Goal: Task Accomplishment & Management: Manage account settings

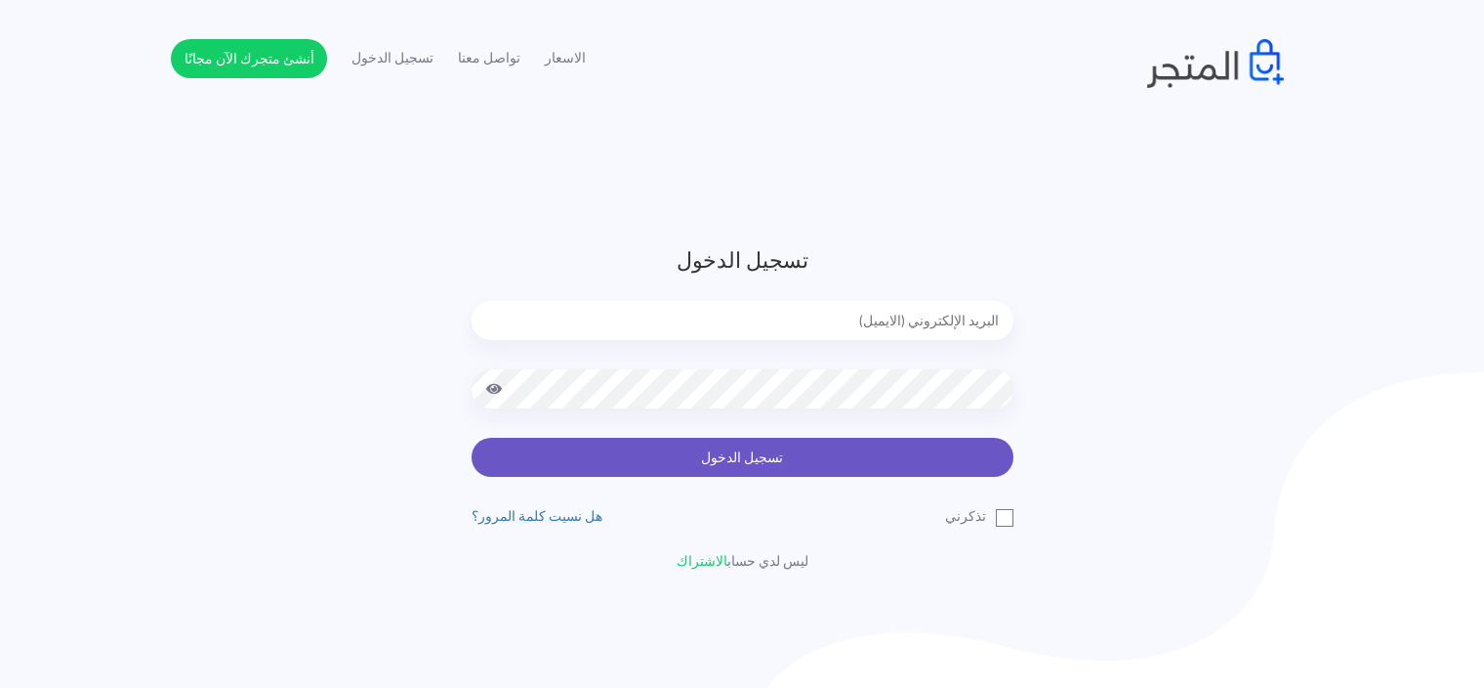
type input "sefsafapr@gmail.com"
click at [858, 462] on button "تسجيل الدخول" at bounding box center [743, 457] width 542 height 39
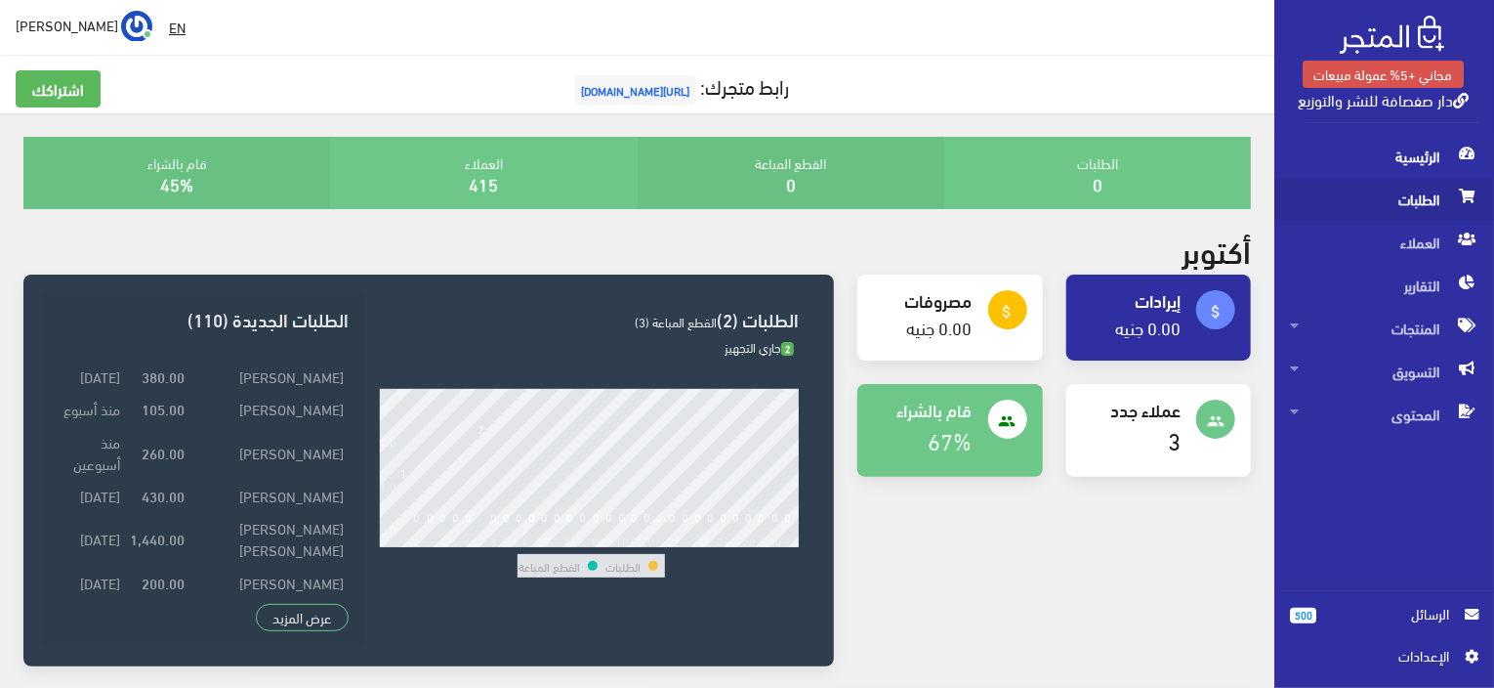
click at [1390, 208] on span "الطلبات" at bounding box center [1384, 199] width 188 height 43
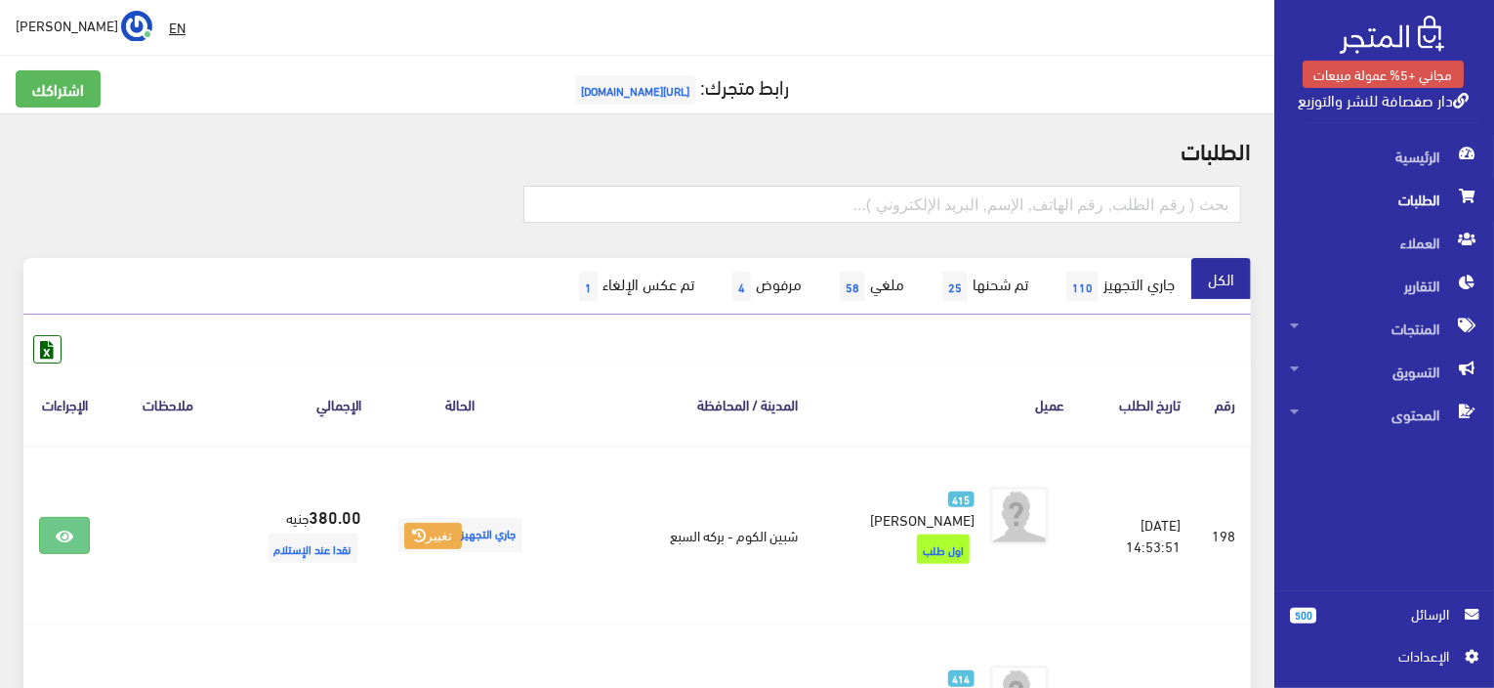
click at [150, 63] on div "اشتراكك رابط متجرك: https://sefsafa.almatjar.store" at bounding box center [637, 84] width 1275 height 59
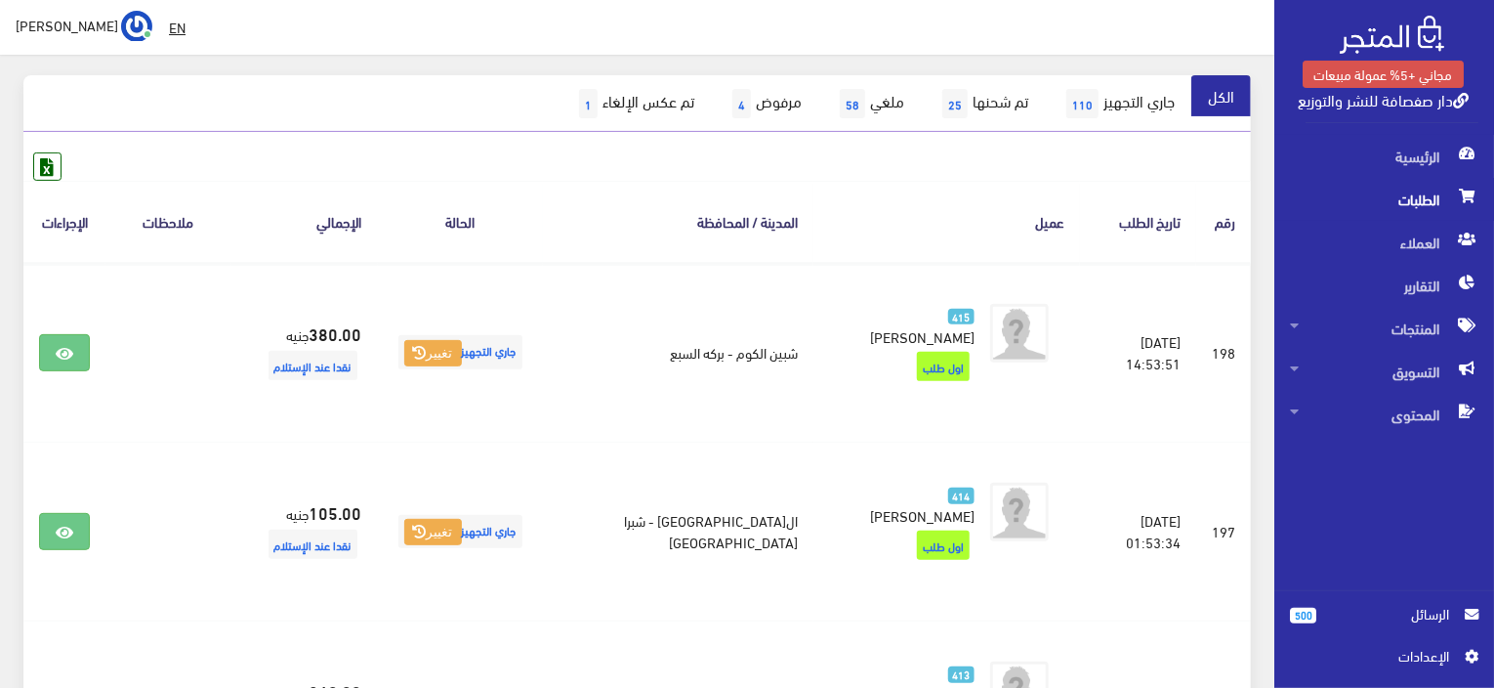
scroll to position [279, 0]
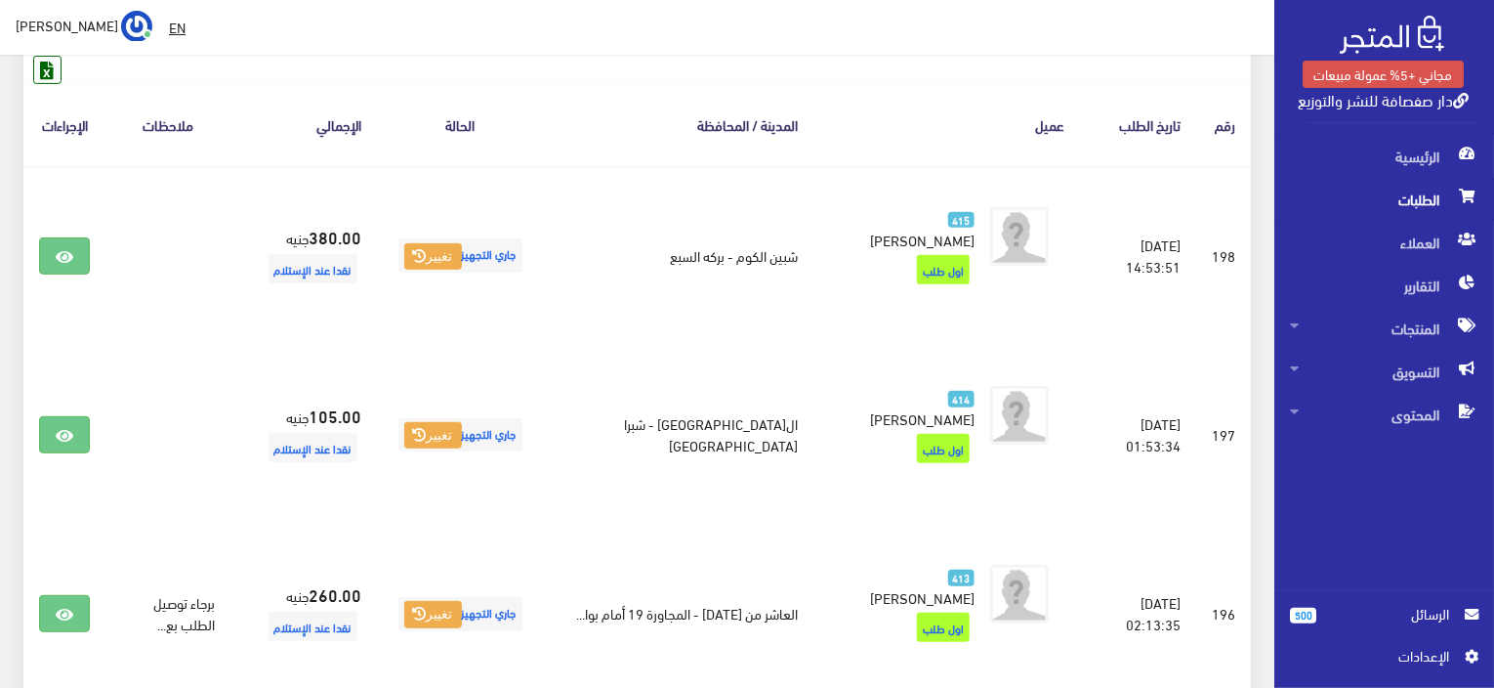
click at [1371, 609] on span "الرسائل" at bounding box center [1390, 613] width 117 height 21
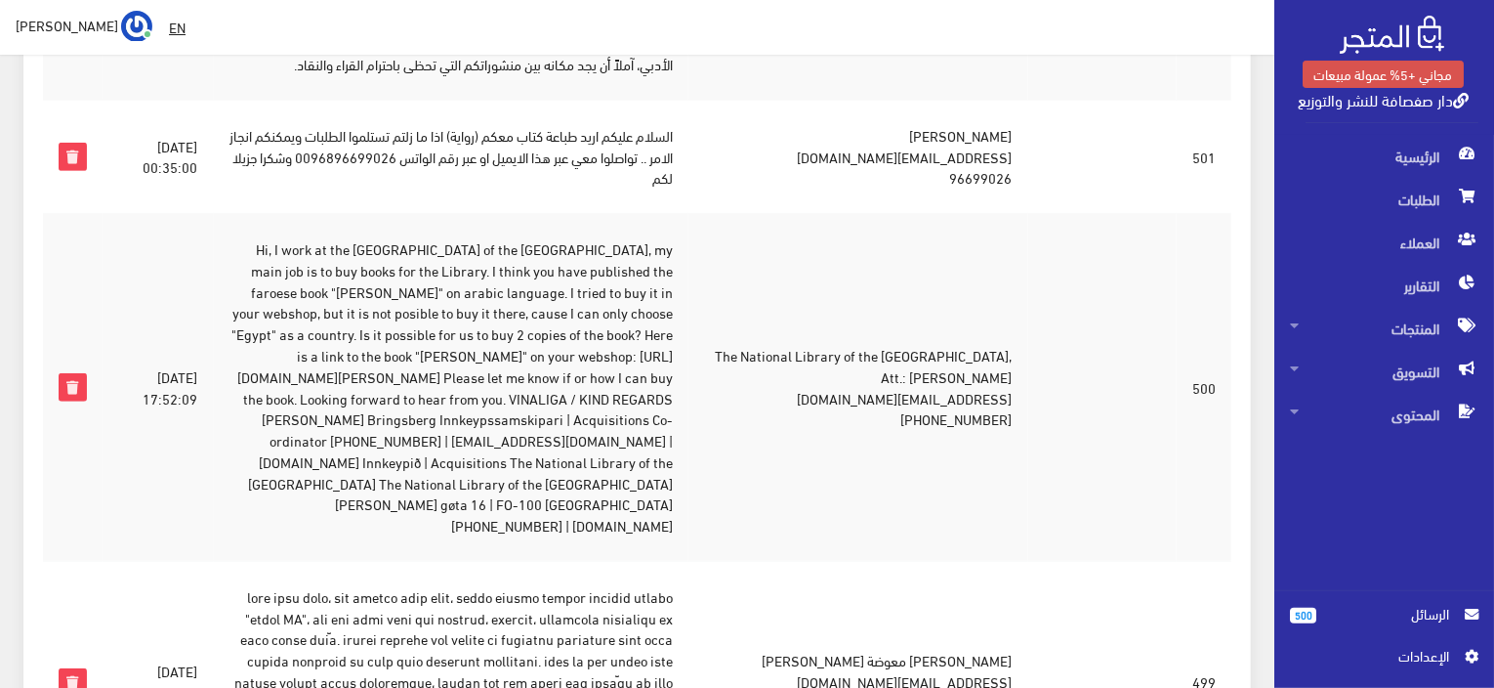
scroll to position [1031, 0]
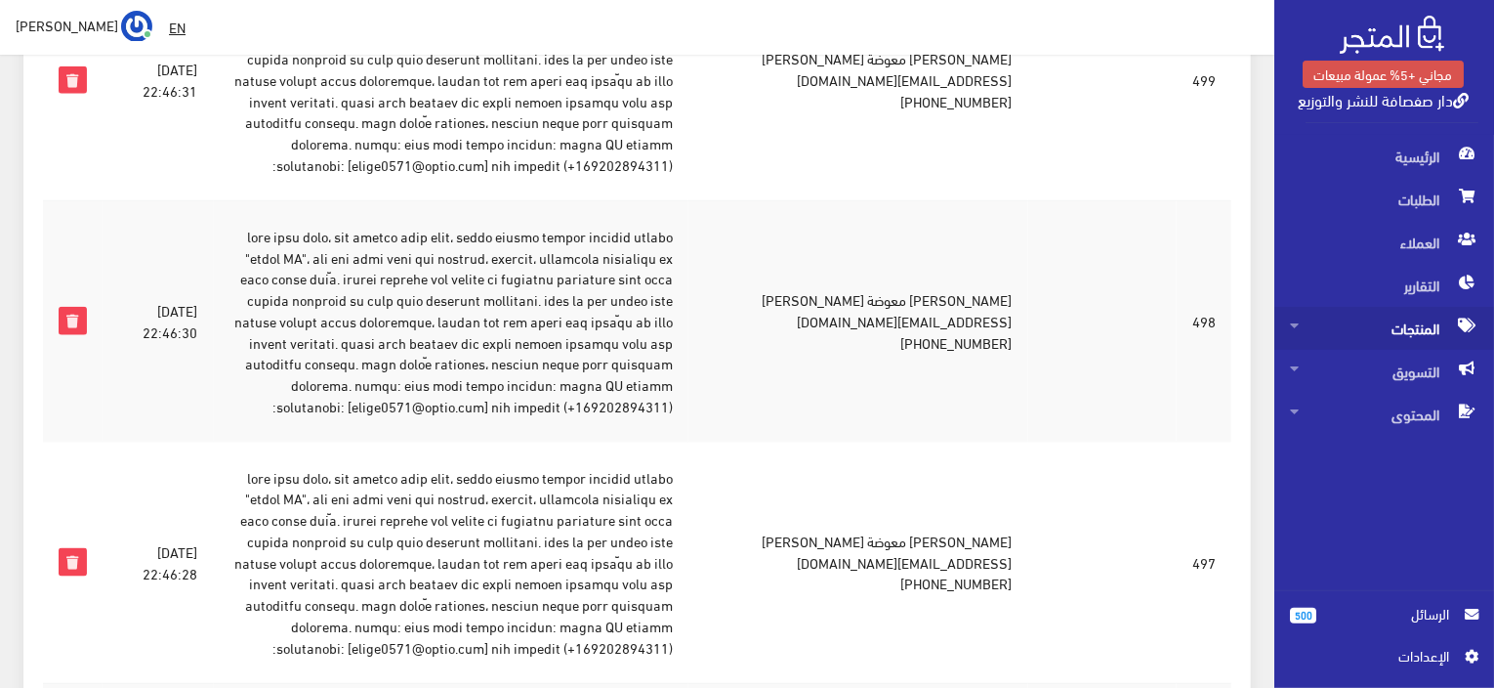
click at [1409, 307] on span "المنتجات" at bounding box center [1384, 328] width 188 height 43
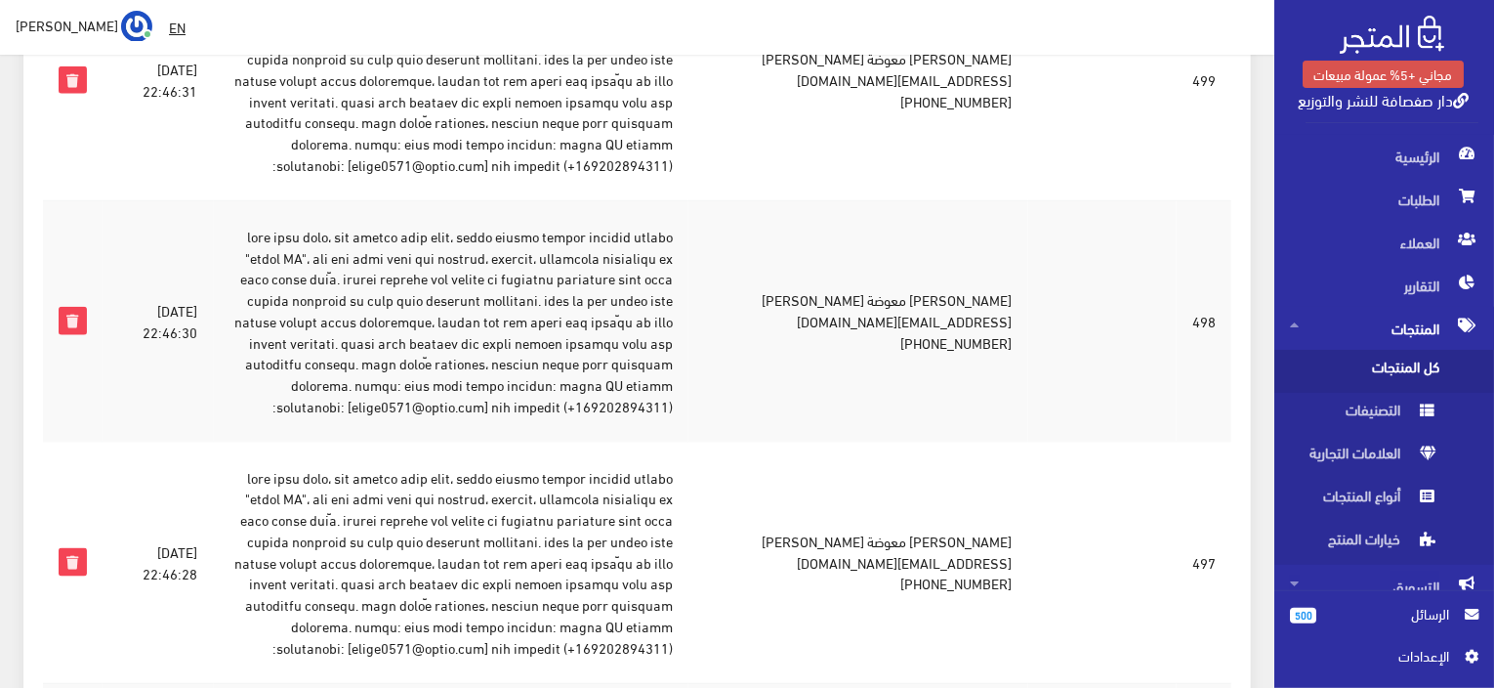
click at [1381, 362] on span "كل المنتجات" at bounding box center [1364, 371] width 148 height 43
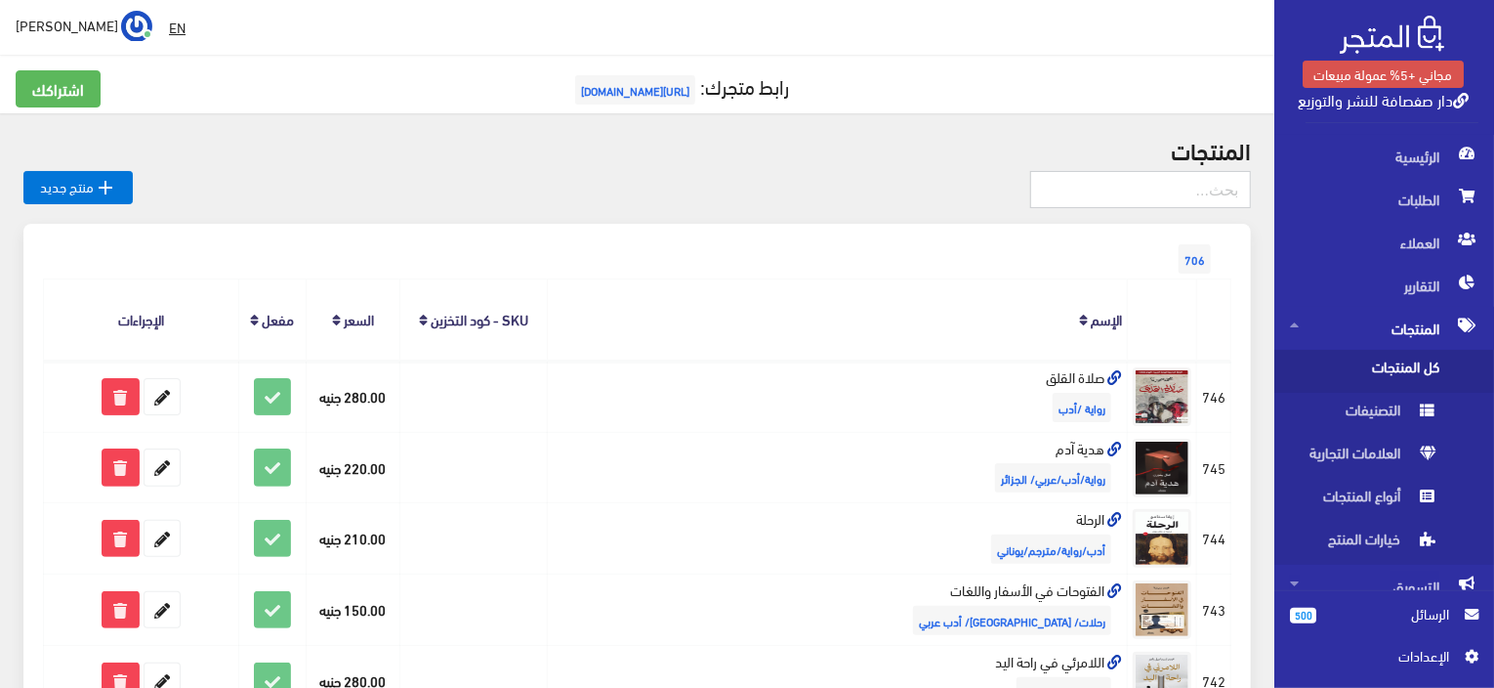
click at [1150, 183] on input "text" at bounding box center [1140, 189] width 221 height 37
type input "جذور"
